Goal: Task Accomplishment & Management: Manage account settings

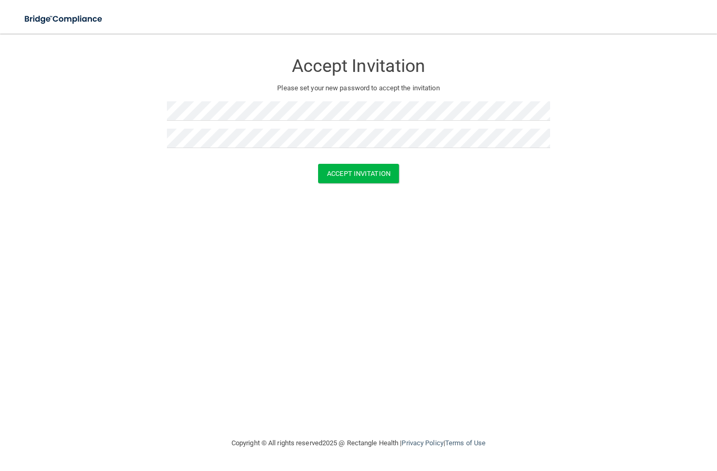
click at [370, 177] on button "Accept Invitation" at bounding box center [358, 173] width 81 height 19
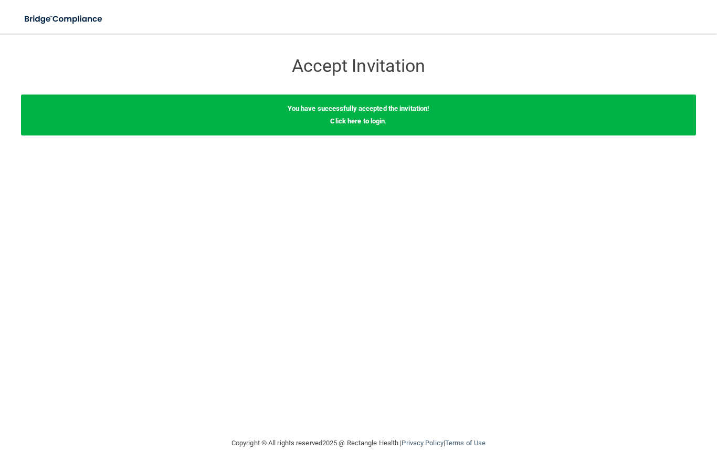
click at [366, 124] on link "Click here to login" at bounding box center [357, 121] width 55 height 8
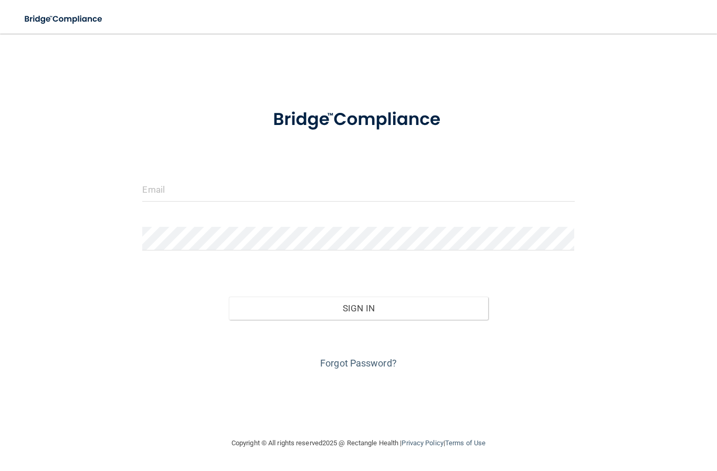
click at [438, 187] on input "email" at bounding box center [358, 190] width 432 height 24
click at [229, 189] on input "[EMAIL_ADDRESS][DOMAIN_NAME]" at bounding box center [358, 190] width 432 height 24
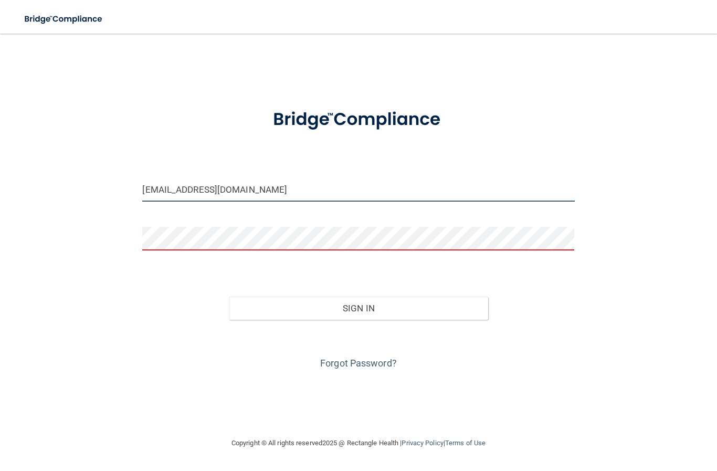
type input "[EMAIL_ADDRESS][DOMAIN_NAME]"
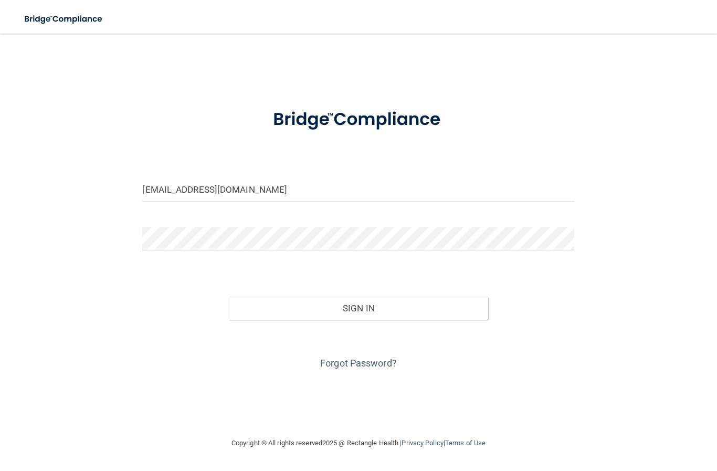
click at [401, 310] on button "Sign In" at bounding box center [358, 307] width 259 height 23
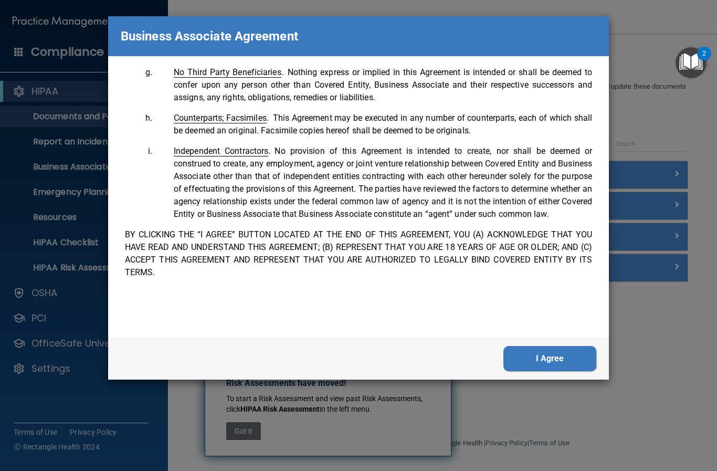
scroll to position [2256, 0]
click at [560, 356] on button "I Agree" at bounding box center [549, 358] width 93 height 25
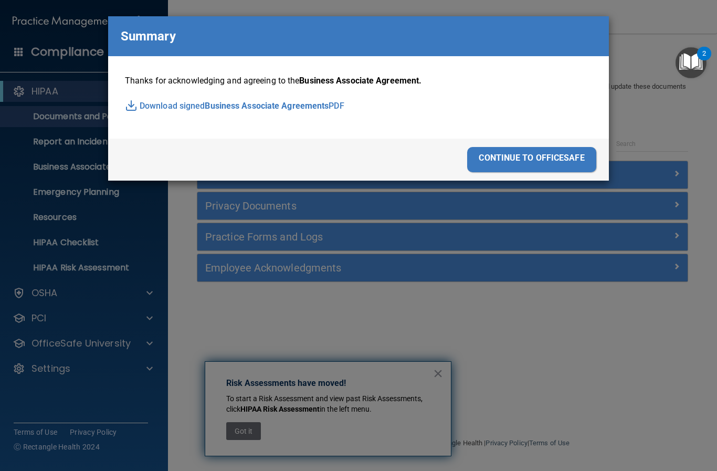
click at [550, 156] on div "continue to officesafe" at bounding box center [531, 159] width 129 height 25
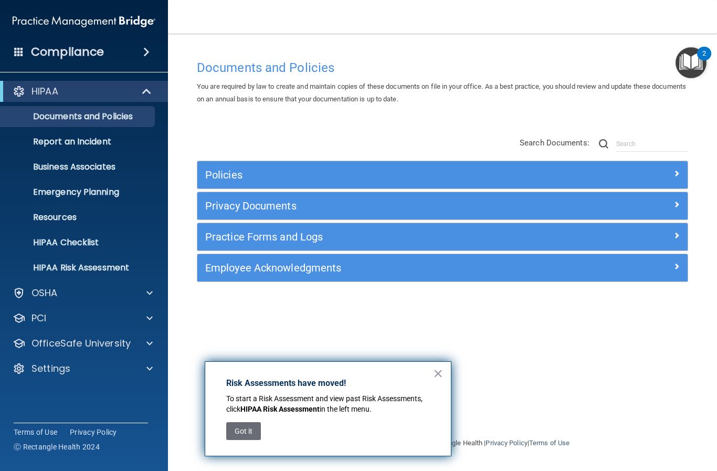
click at [436, 370] on button "×" at bounding box center [438, 373] width 10 height 17
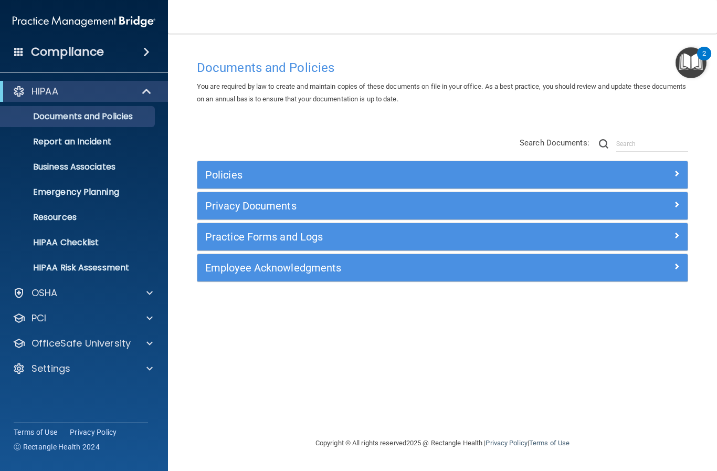
click at [64, 59] on h4 "Compliance" at bounding box center [67, 52] width 73 height 15
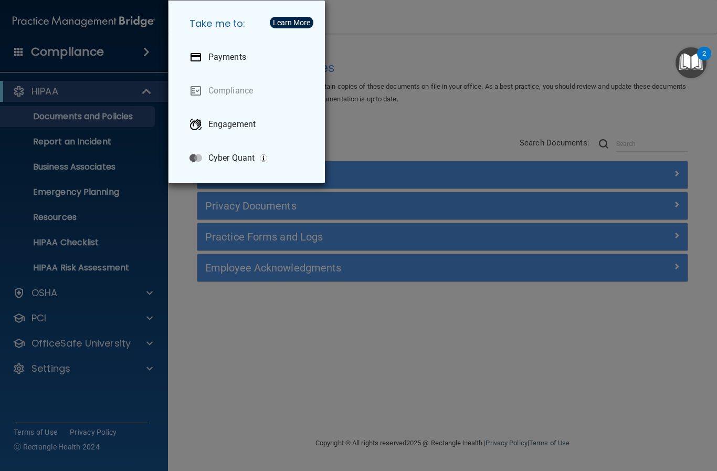
click at [409, 366] on div "Take me to: Payments Compliance Engagement Cyber Quant" at bounding box center [358, 235] width 717 height 471
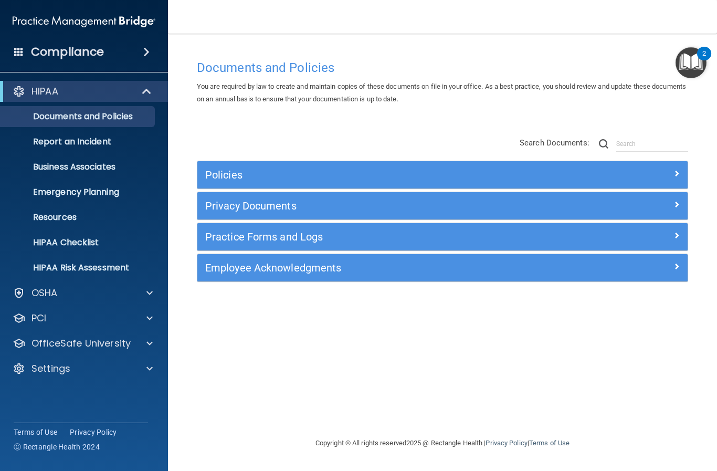
click at [669, 178] on div "Policies" at bounding box center [442, 174] width 490 height 17
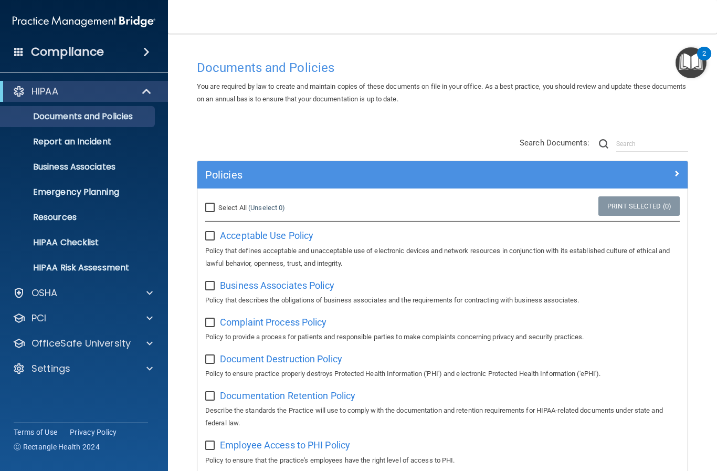
click at [209, 206] on input "Select All (Unselect 0) Unselect All" at bounding box center [211, 208] width 12 height 8
checkbox input "true"
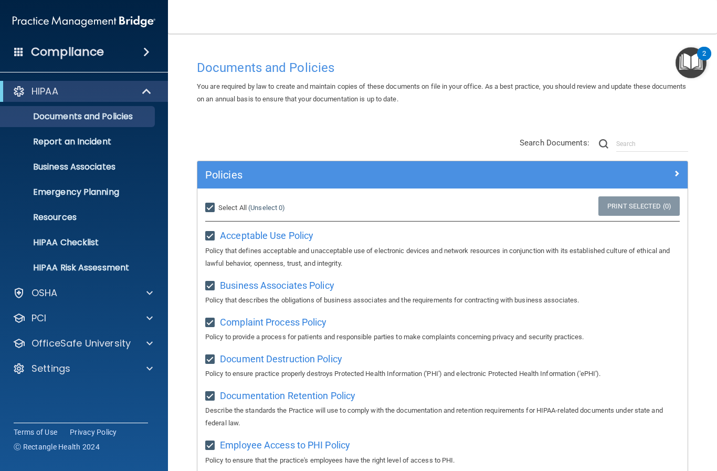
checkbox input "true"
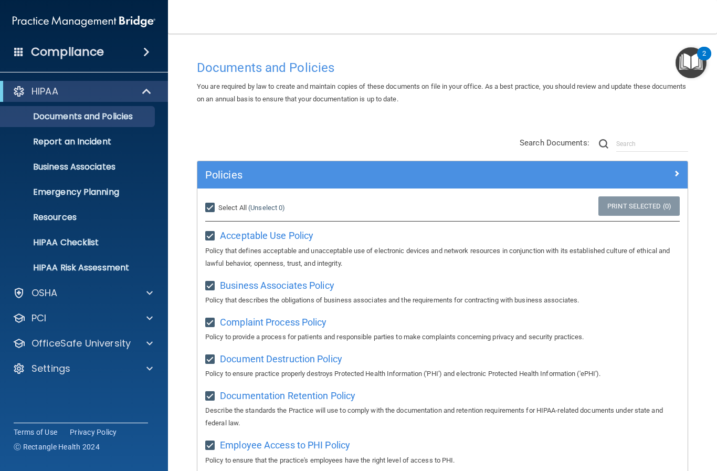
checkbox input "true"
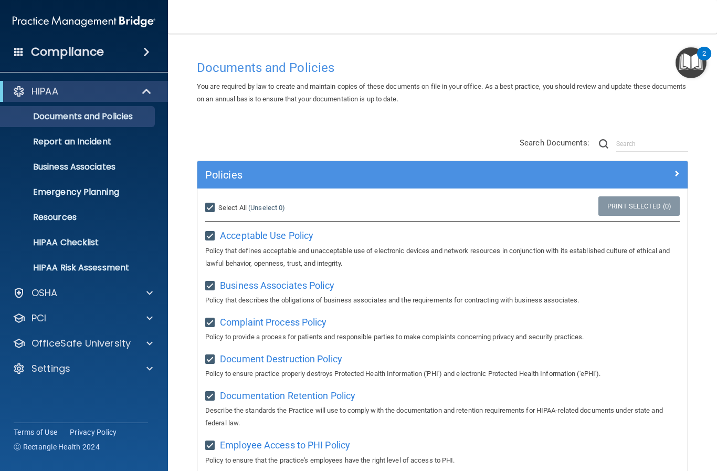
checkbox input "true"
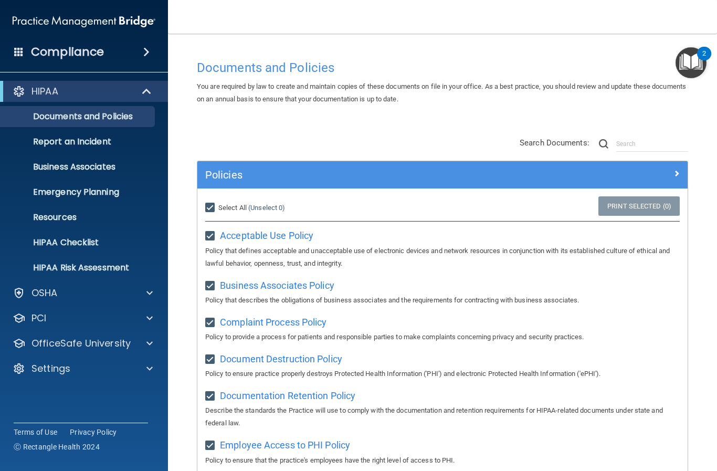
checkbox input "true"
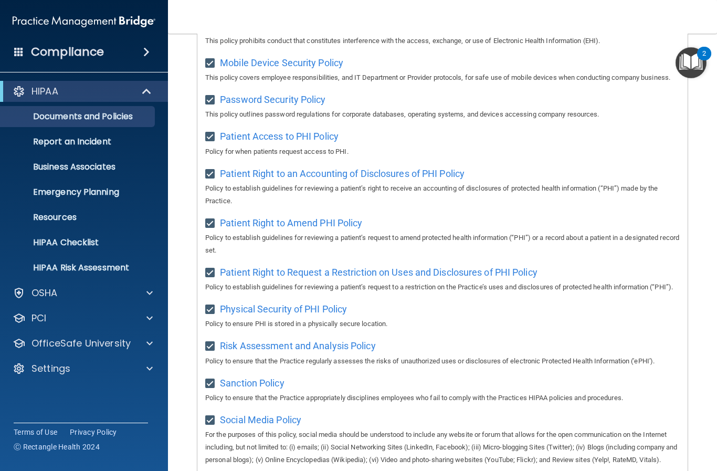
scroll to position [469, 0]
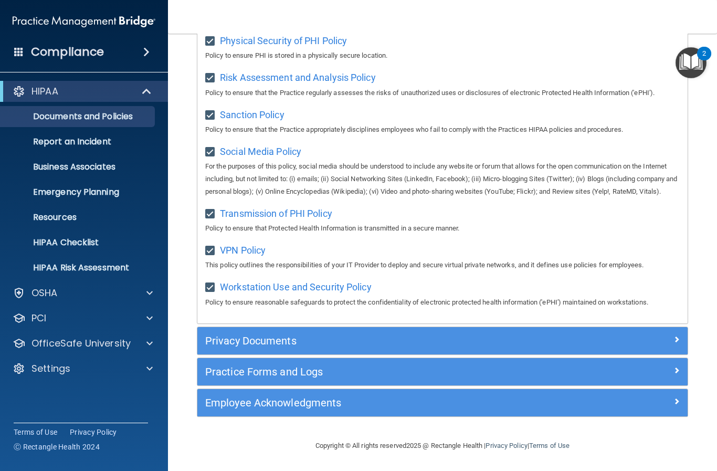
click at [669, 343] on div at bounding box center [626, 338] width 123 height 13
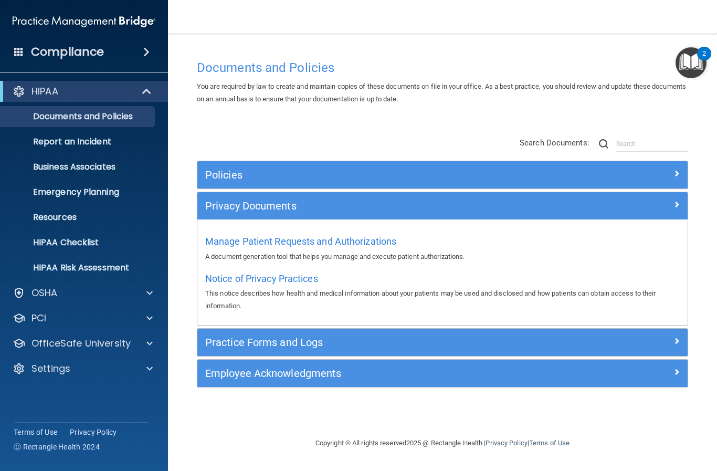
scroll to position [0, 0]
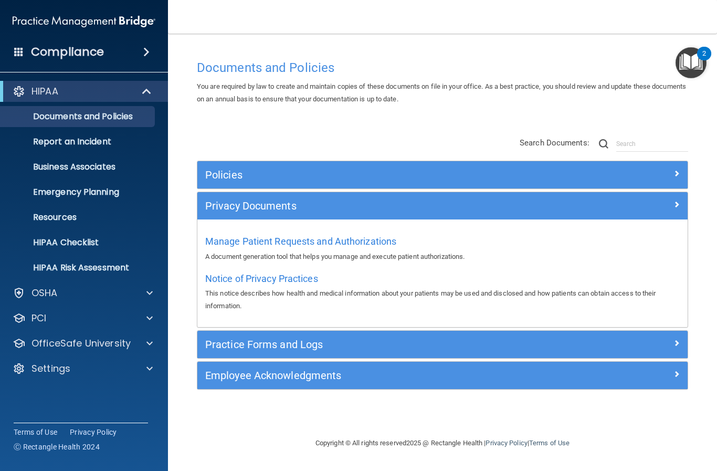
click at [673, 349] on div "Practice Forms and Logs" at bounding box center [442, 344] width 490 height 17
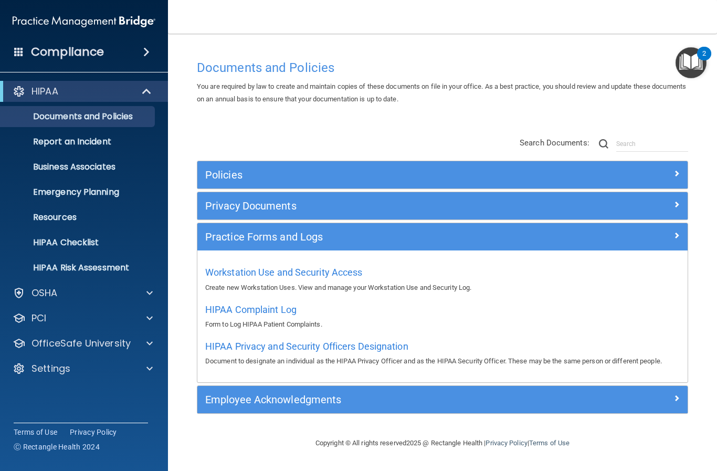
click at [373, 267] on div "Workstation Use and Security Access Create new Workstation Uses. View and manag…" at bounding box center [442, 278] width 474 height 30
click at [329, 269] on span "Workstation Use and Security Access" at bounding box center [283, 272] width 157 height 11
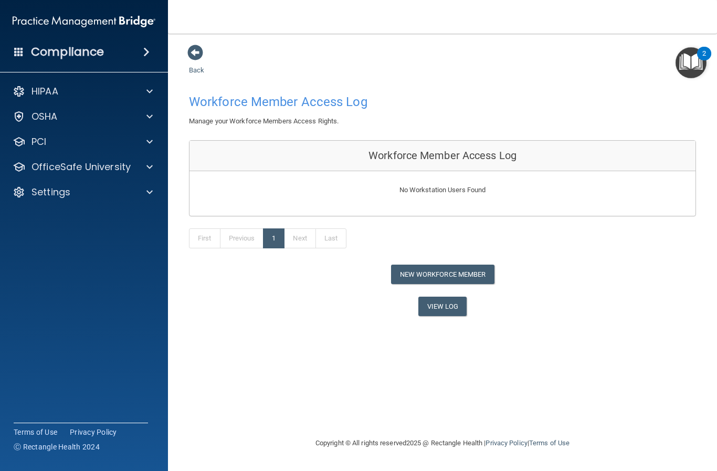
click at [48, 93] on p "HIPAA" at bounding box center [44, 91] width 27 height 13
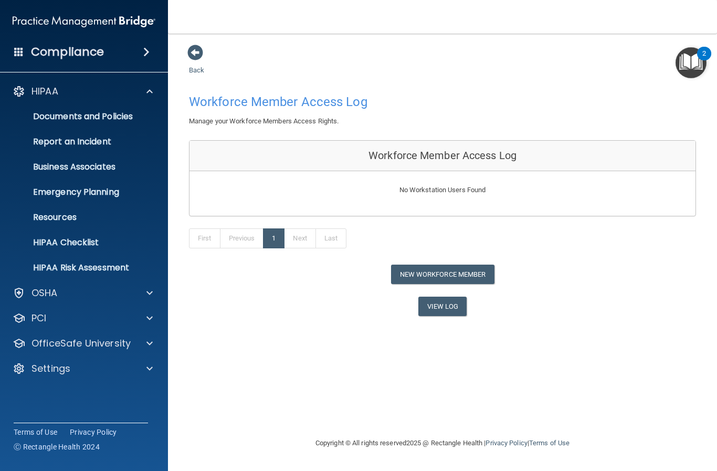
click at [50, 121] on p "Documents and Policies" at bounding box center [78, 116] width 143 height 10
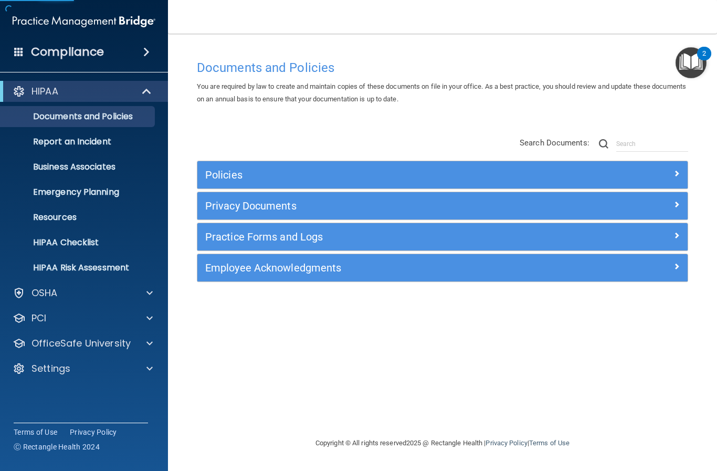
click at [676, 175] on span at bounding box center [676, 173] width 6 height 13
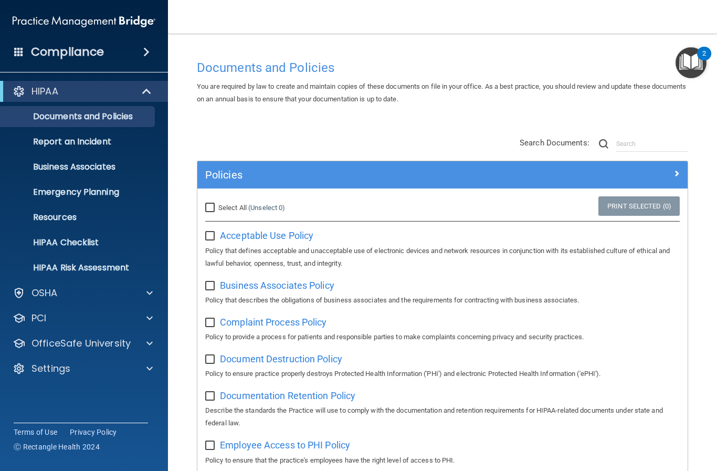
click at [211, 210] on input "Select All (Unselect 0) Unselect All" at bounding box center [211, 208] width 12 height 8
checkbox input "true"
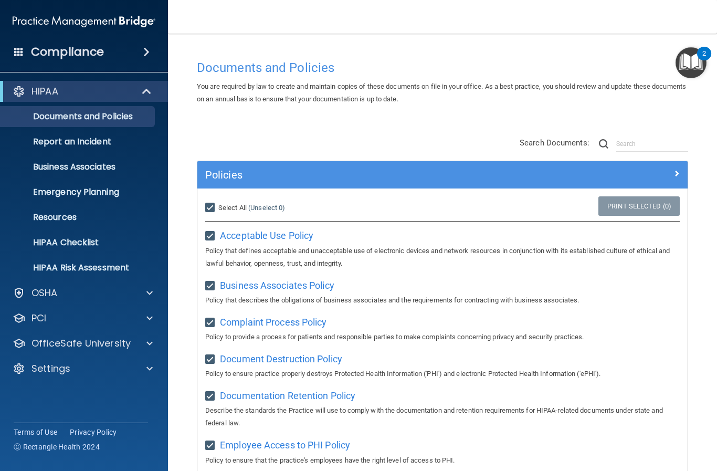
checkbox input "true"
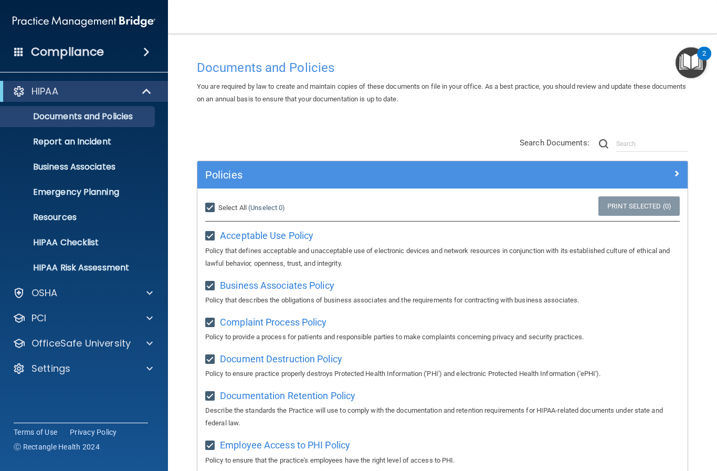
checkbox input "true"
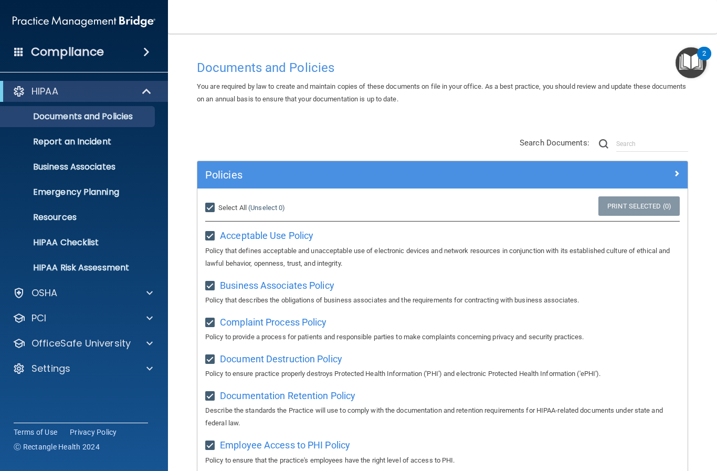
checkbox input "true"
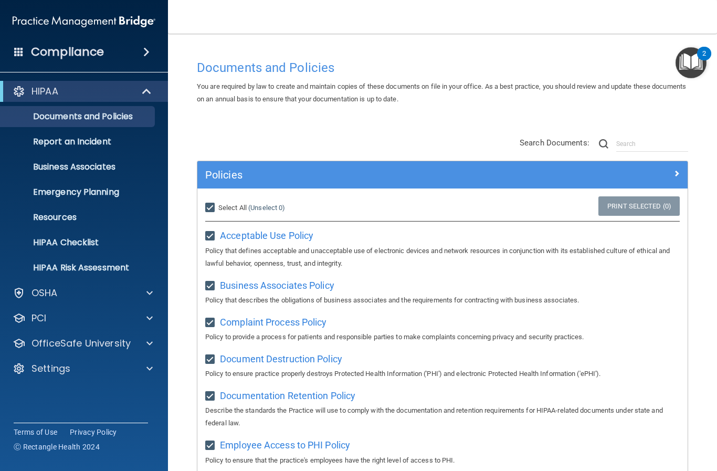
checkbox input "true"
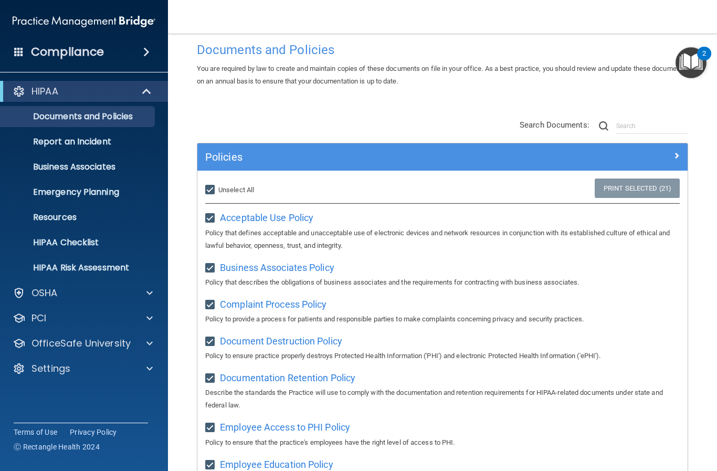
scroll to position [17, 0]
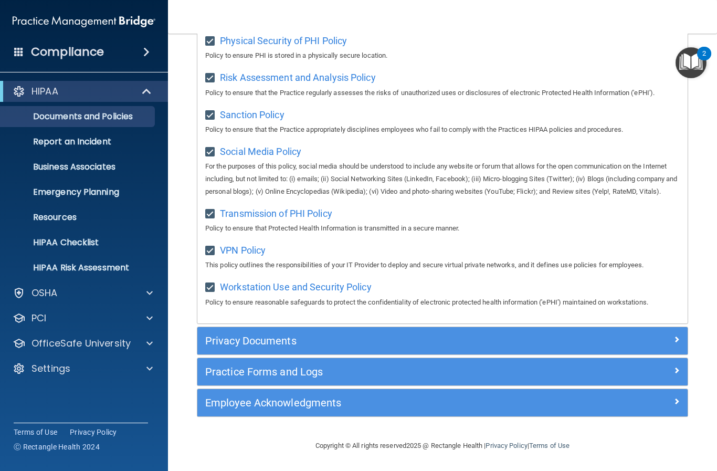
click at [665, 343] on div at bounding box center [626, 338] width 123 height 13
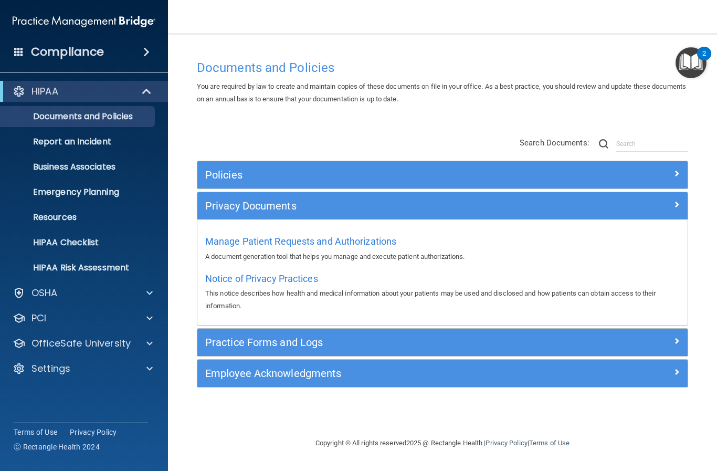
scroll to position [0, 0]
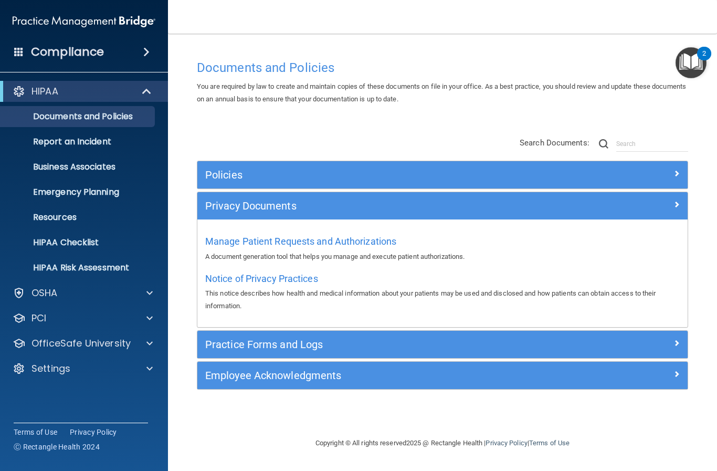
click at [671, 336] on div at bounding box center [626, 342] width 123 height 13
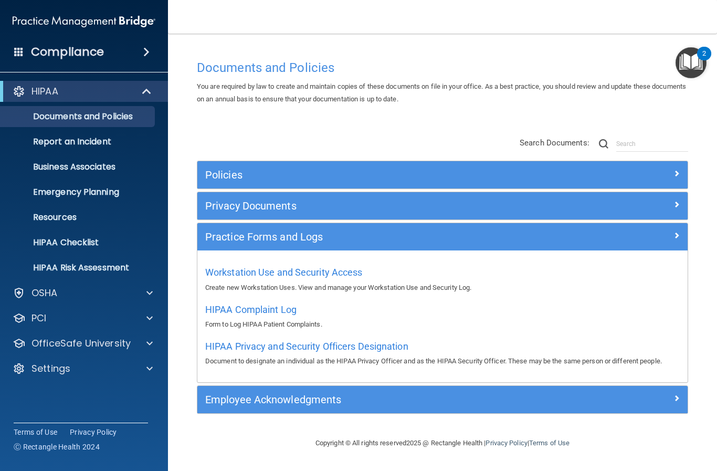
click at [670, 391] on div at bounding box center [626, 397] width 123 height 13
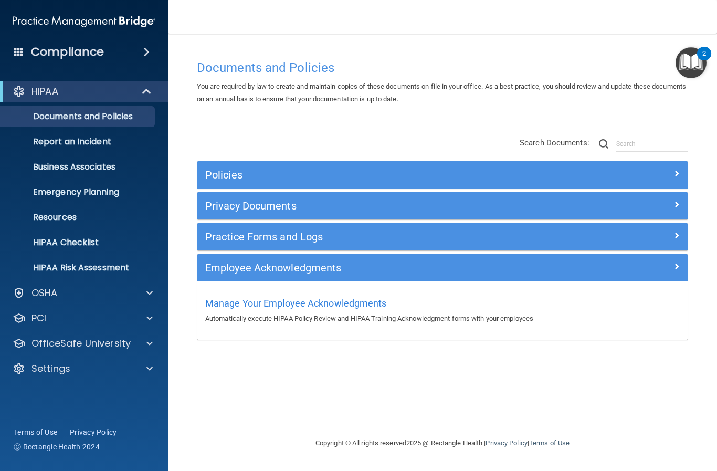
click at [617, 417] on div "Documents and Policies You are required by law to create and maintain copies of…" at bounding box center [442, 246] width 507 height 382
click at [47, 141] on p "Report an Incident" at bounding box center [78, 141] width 143 height 10
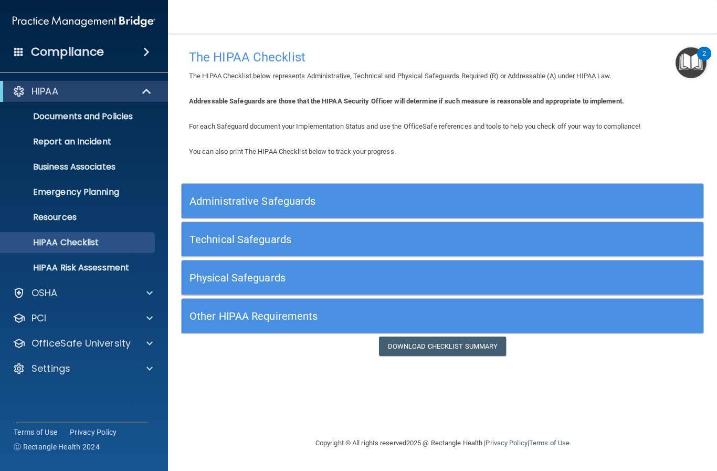
click at [269, 195] on h5 "Administrative Safeguards" at bounding box center [377, 201] width 376 height 12
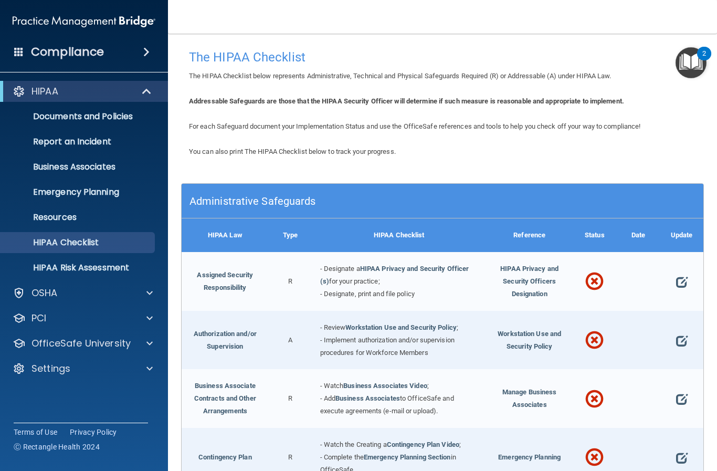
click at [48, 275] on link "HIPAA Risk Assessment" at bounding box center [72, 267] width 165 height 21
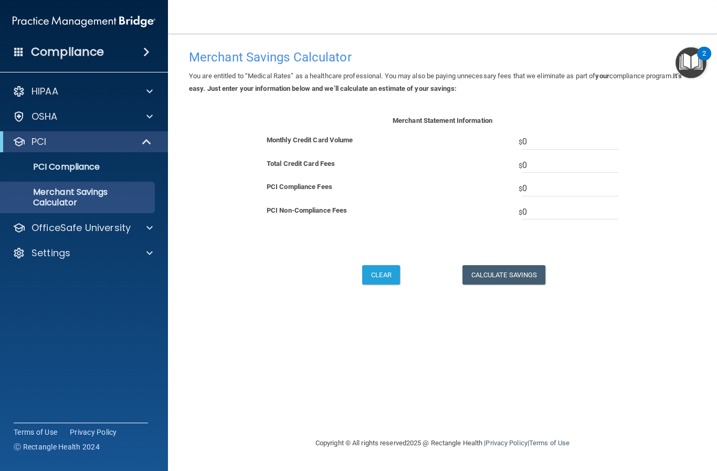
click at [21, 257] on div at bounding box center [19, 253] width 13 height 13
click at [17, 89] on div at bounding box center [19, 91] width 13 height 13
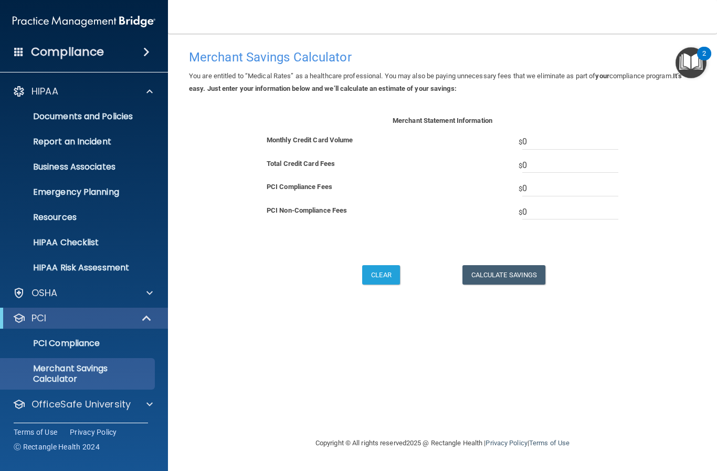
click at [150, 57] on div "Compliance" at bounding box center [84, 51] width 168 height 23
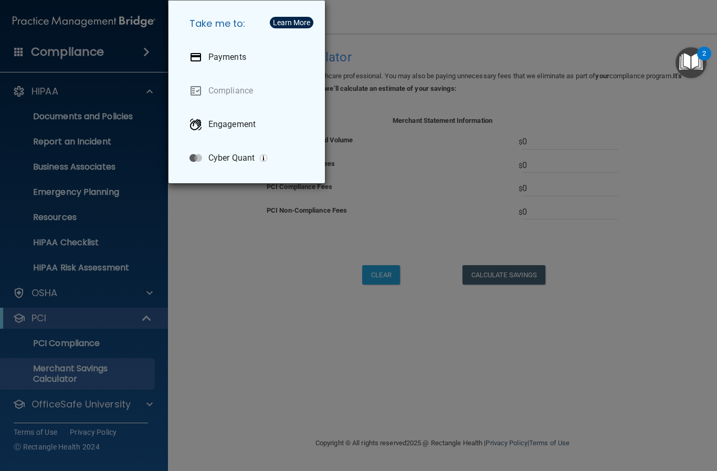
click at [216, 55] on p "Payments" at bounding box center [227, 57] width 38 height 10
click at [664, 213] on div "Take me to: Payments Compliance Engagement Cyber Quant" at bounding box center [358, 235] width 717 height 471
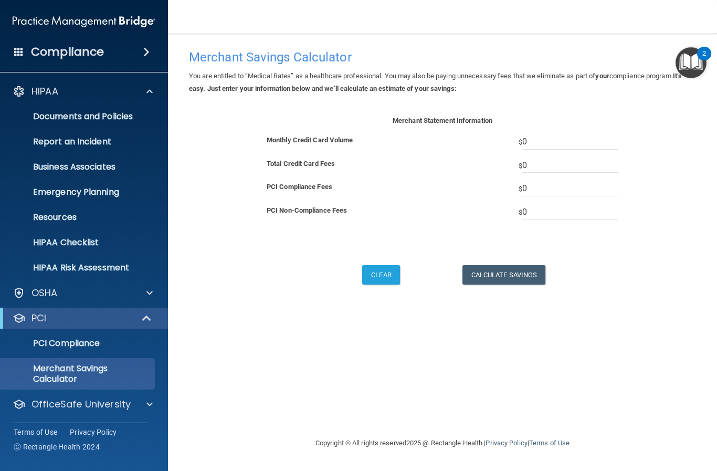
click at [35, 31] on img at bounding box center [84, 21] width 143 height 21
click at [35, 24] on img at bounding box center [84, 21] width 143 height 21
click at [23, 97] on div at bounding box center [19, 91] width 13 height 13
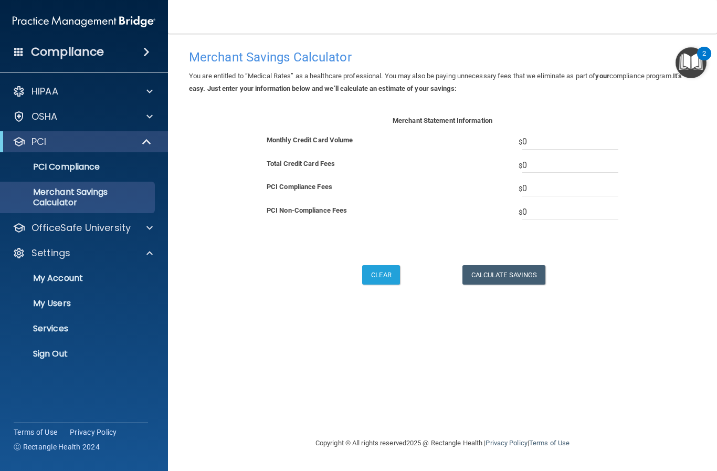
click at [150, 54] on span at bounding box center [146, 52] width 6 height 13
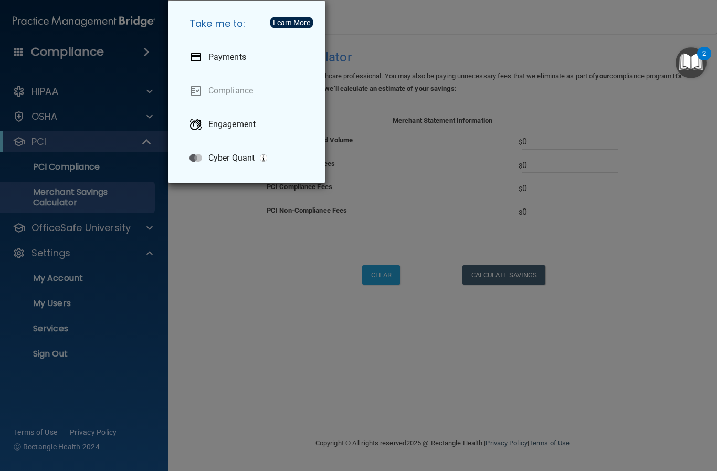
click at [599, 176] on div "Take me to: Payments Compliance Engagement Cyber Quant" at bounding box center [358, 235] width 717 height 471
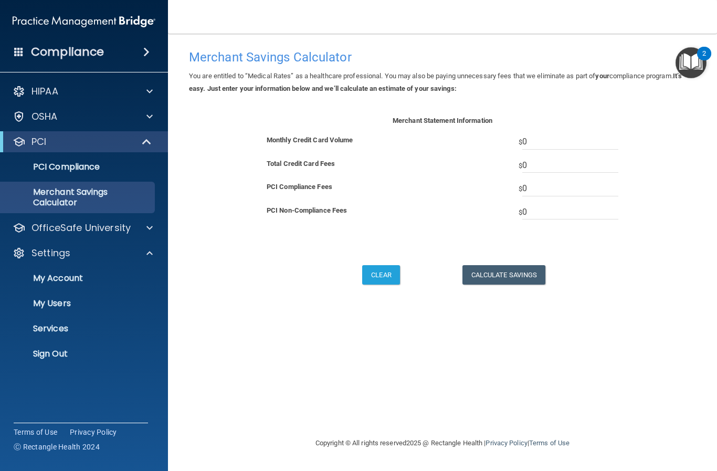
click at [24, 50] on div "Compliance" at bounding box center [84, 51] width 168 height 23
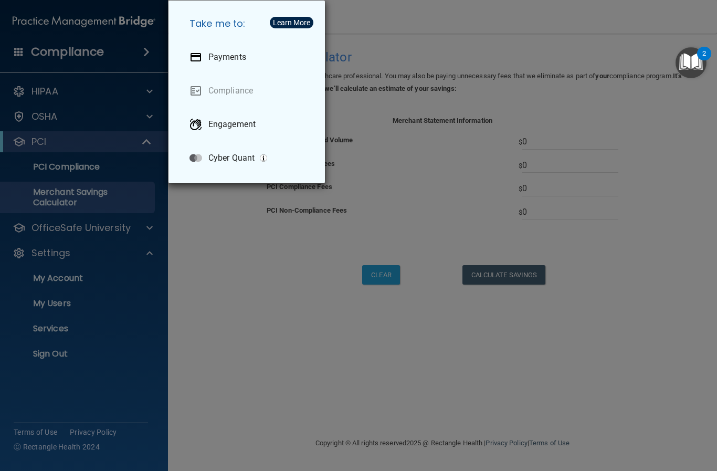
click at [244, 55] on p "Payments" at bounding box center [227, 57] width 38 height 10
click at [533, 181] on div "Take me to: Payments Compliance Engagement Cyber Quant" at bounding box center [358, 235] width 717 height 471
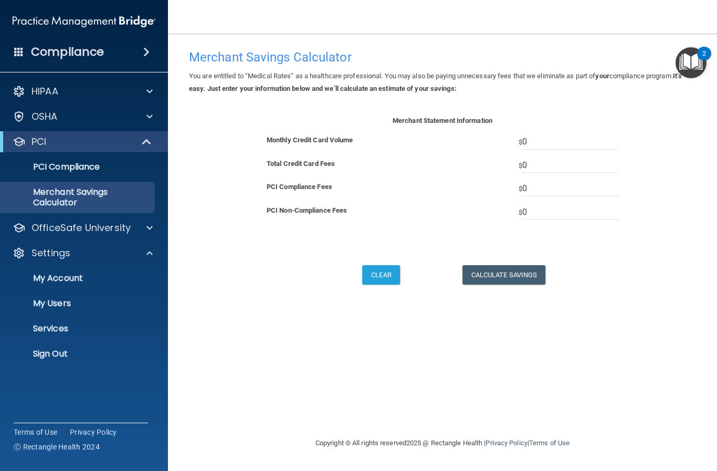
click at [88, 165] on p "PCI Compliance" at bounding box center [78, 167] width 143 height 10
click at [60, 94] on div "HIPAA" at bounding box center [70, 91] width 130 height 13
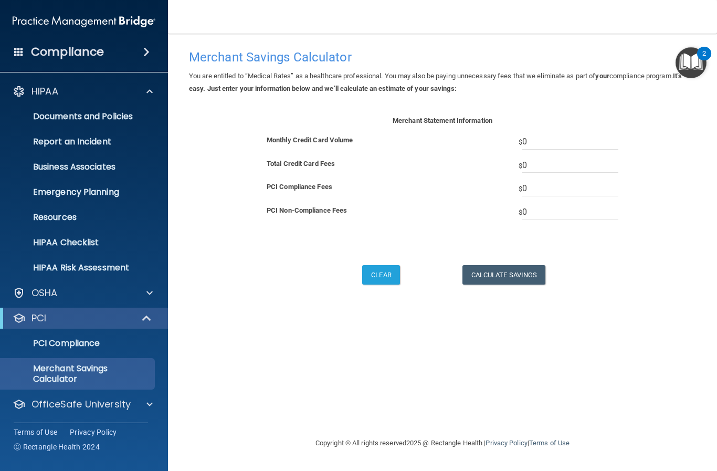
click at [128, 113] on p "Documents and Policies" at bounding box center [78, 116] width 143 height 10
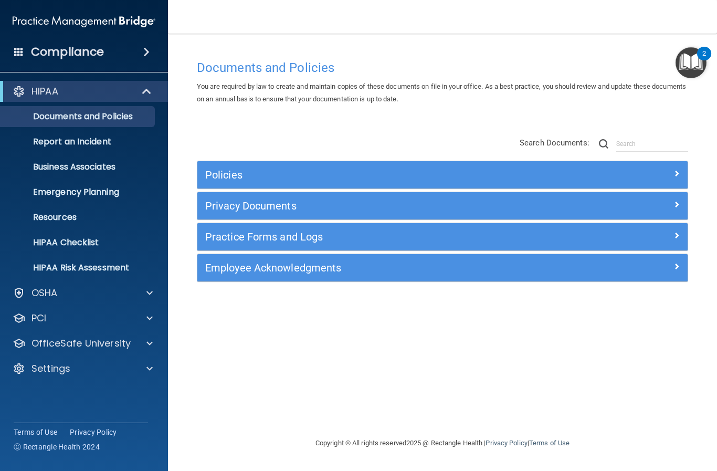
click at [674, 173] on span at bounding box center [676, 173] width 6 height 13
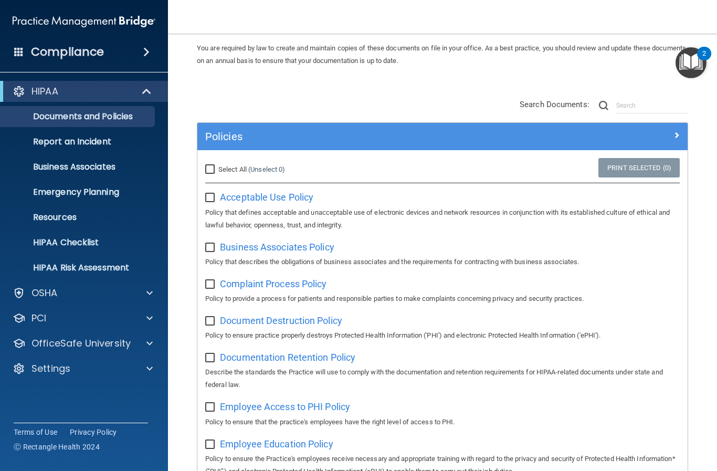
scroll to position [38, 0]
click at [209, 194] on input "checkbox" at bounding box center [211, 198] width 12 height 8
checkbox input "true"
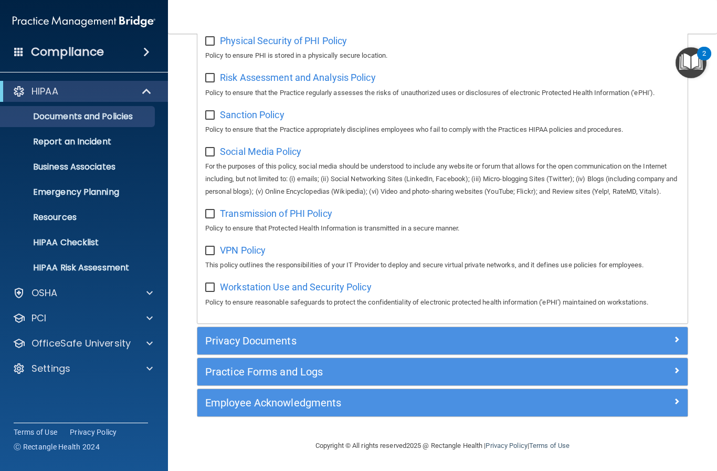
scroll to position [790, 0]
click at [674, 372] on span at bounding box center [676, 370] width 6 height 13
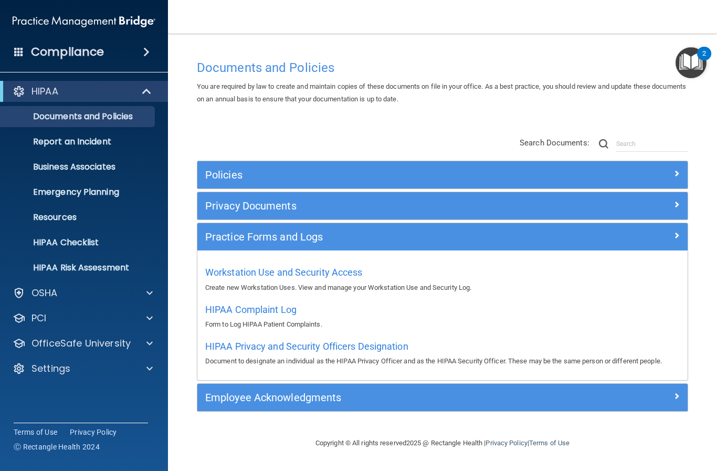
scroll to position [0, 0]
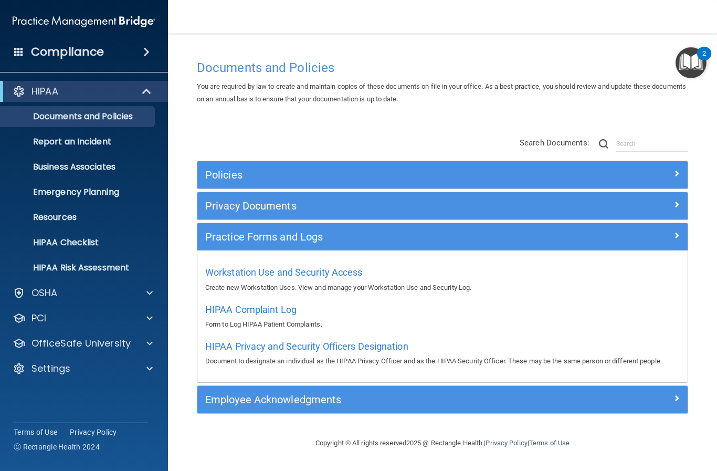
click at [281, 308] on span "HIPAA Complaint Log" at bounding box center [250, 309] width 91 height 11
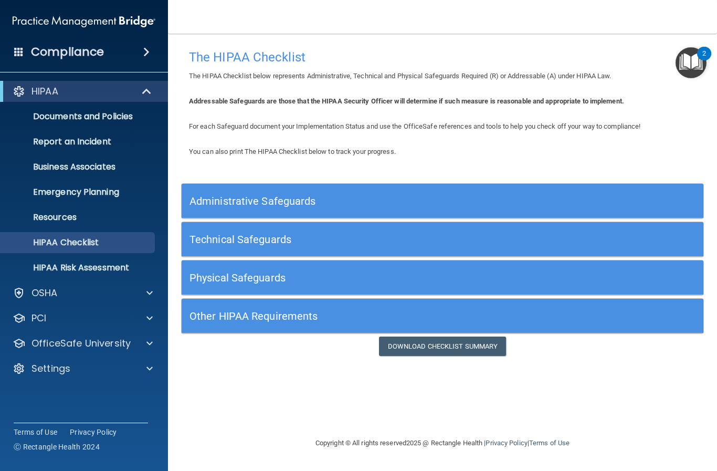
click at [147, 291] on span at bounding box center [149, 293] width 6 height 13
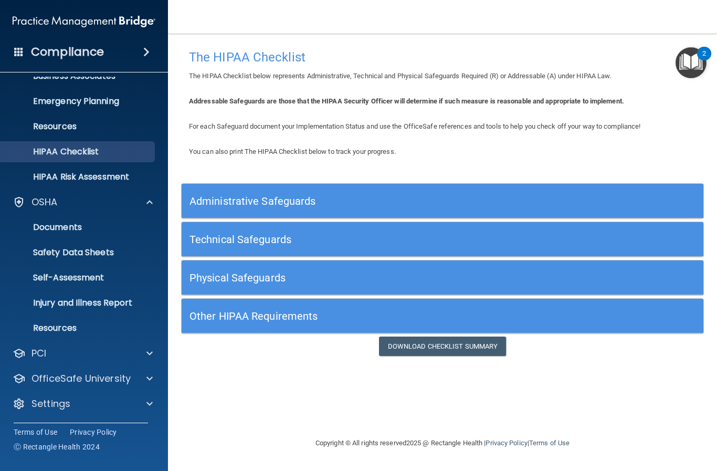
scroll to position [91, 0]
click at [146, 352] on span at bounding box center [149, 353] width 6 height 13
